Goal: Task Accomplishment & Management: Complete application form

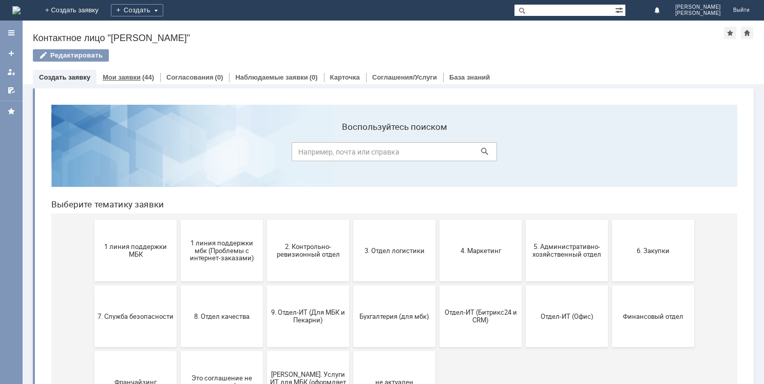
click at [136, 78] on link "Мои заявки" at bounding box center [122, 77] width 38 height 8
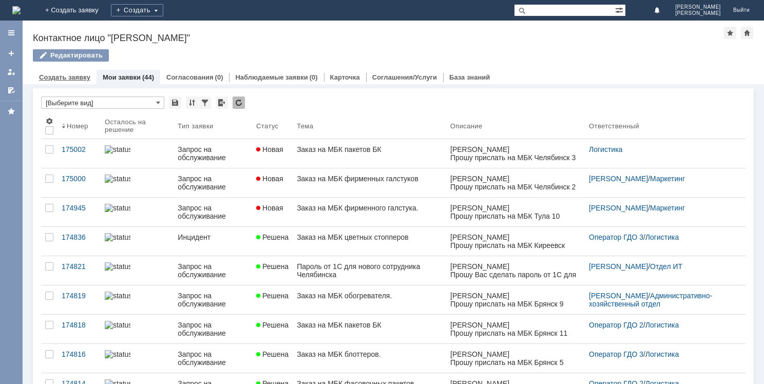
click at [77, 78] on link "Создать заявку" at bounding box center [64, 77] width 51 height 8
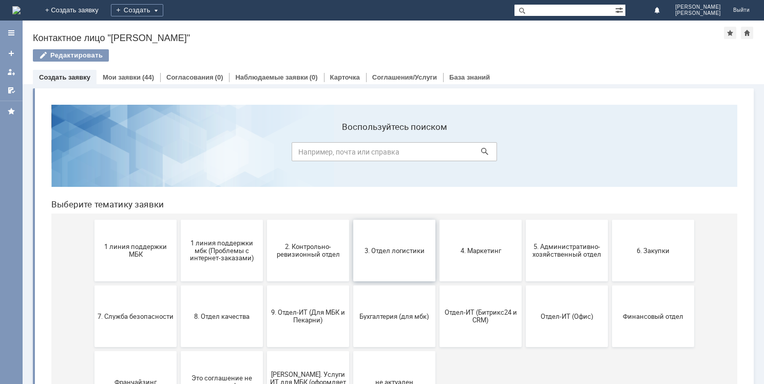
click at [397, 242] on button "3. Отдел логистики" at bounding box center [394, 251] width 82 height 62
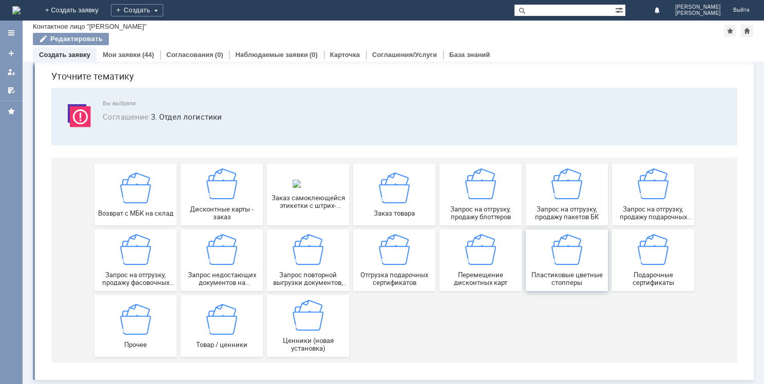
scroll to position [35, 0]
click at [487, 193] on img at bounding box center [480, 183] width 31 height 31
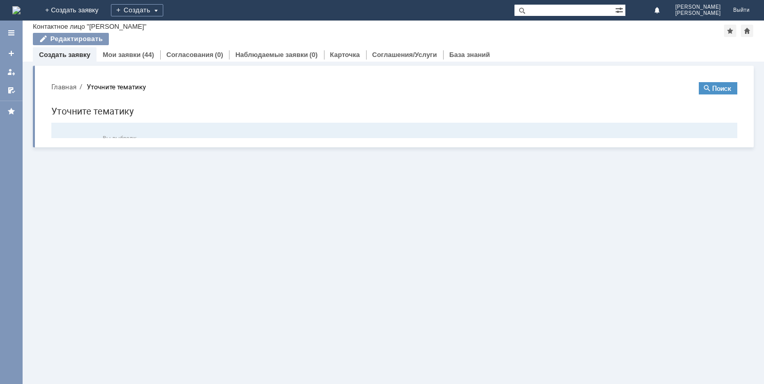
scroll to position [0, 0]
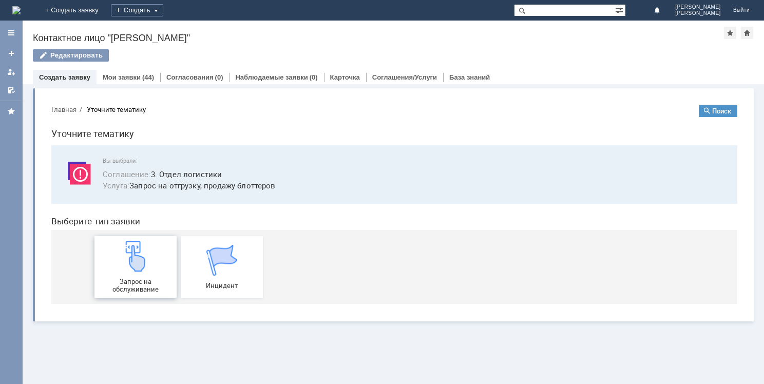
click at [144, 265] on img at bounding box center [135, 256] width 31 height 31
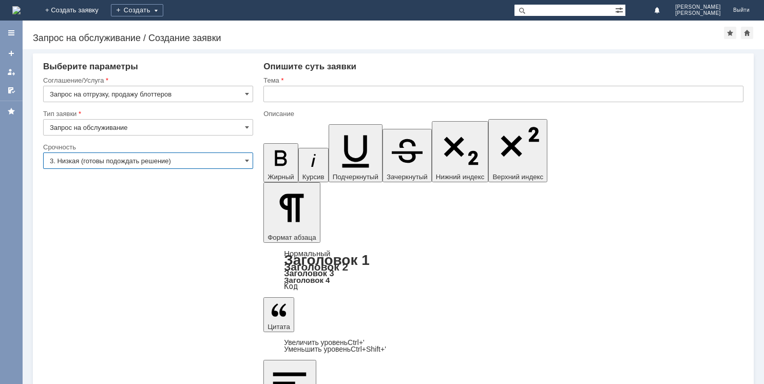
click at [184, 155] on input "3. Низкая (готовы подождать решение)" at bounding box center [148, 160] width 210 height 16
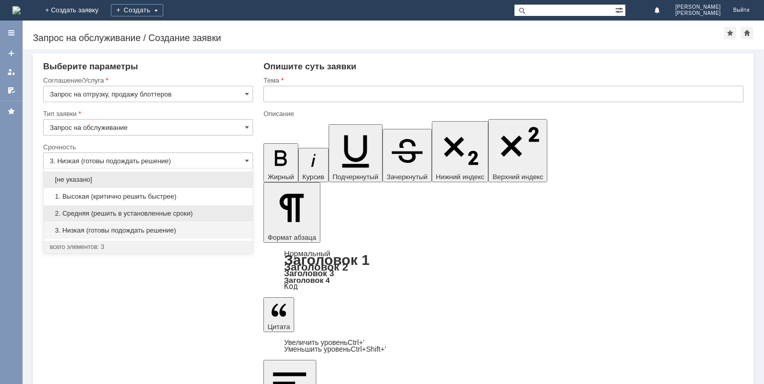
click at [146, 218] on div "2. Средняя (решить в установленные сроки)" at bounding box center [148, 213] width 209 height 16
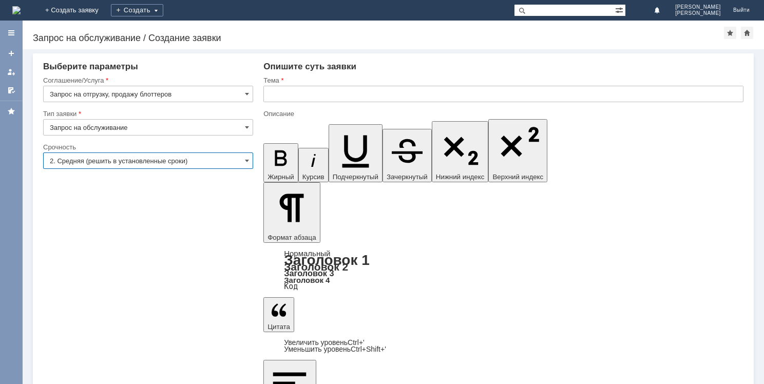
type input "2. Средняя (решить в установленные сроки)"
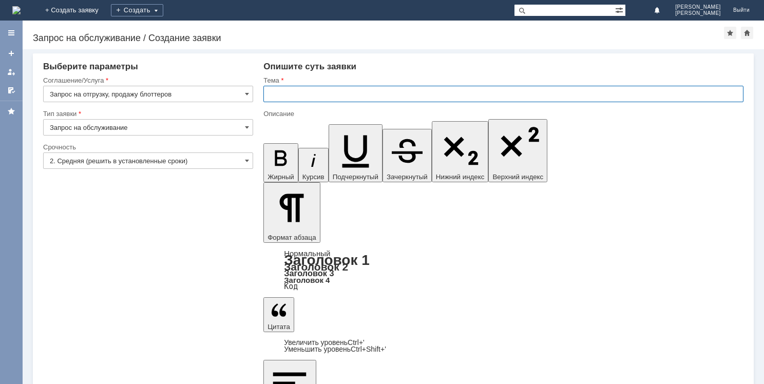
click at [294, 99] on input "text" at bounding box center [503, 94] width 480 height 16
type input "Заказ на МБК блоттеров"
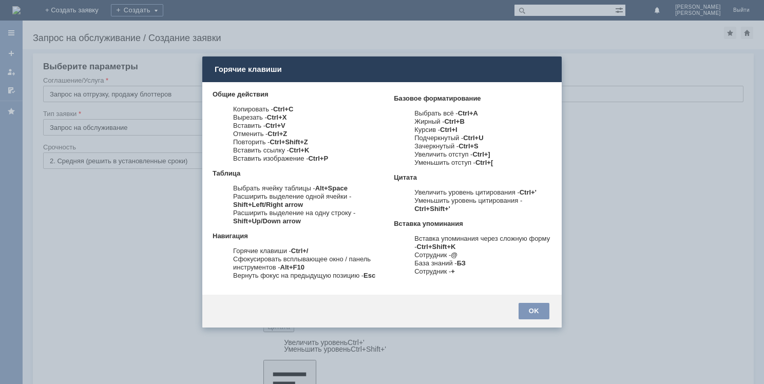
click at [583, 257] on div at bounding box center [382, 192] width 764 height 384
click at [531, 306] on div "OK" at bounding box center [534, 311] width 31 height 16
